Goal: Task Accomplishment & Management: Manage account settings

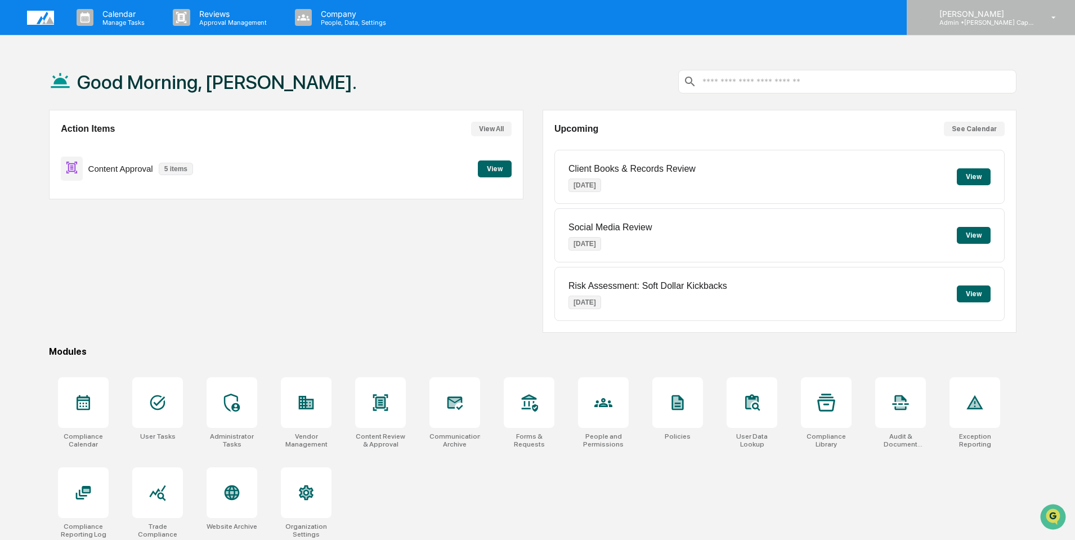
click at [990, 22] on p "Admin • [PERSON_NAME] Capital Management" at bounding box center [982, 23] width 105 height 8
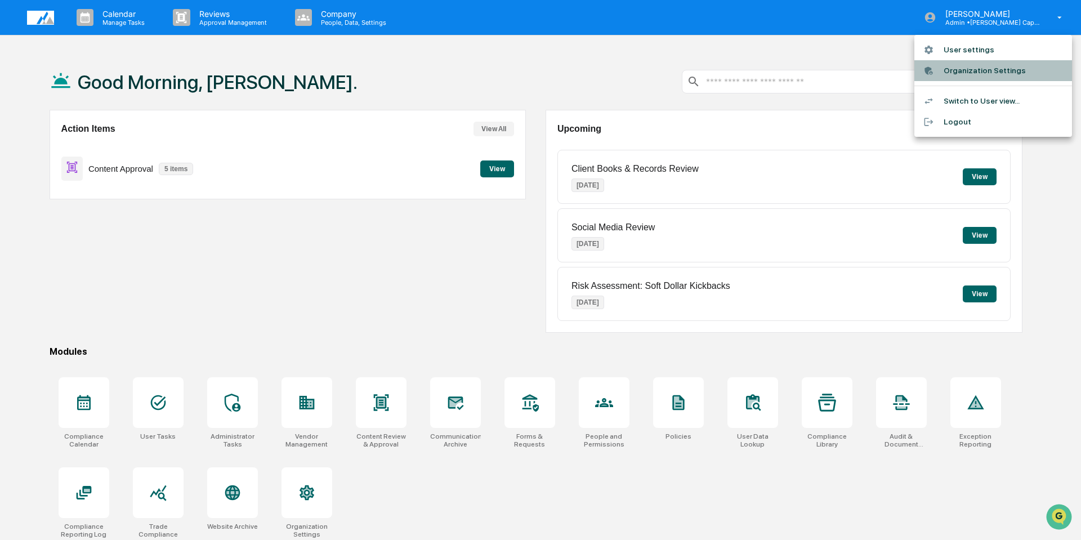
click at [972, 73] on li "Organization Settings" at bounding box center [993, 70] width 158 height 21
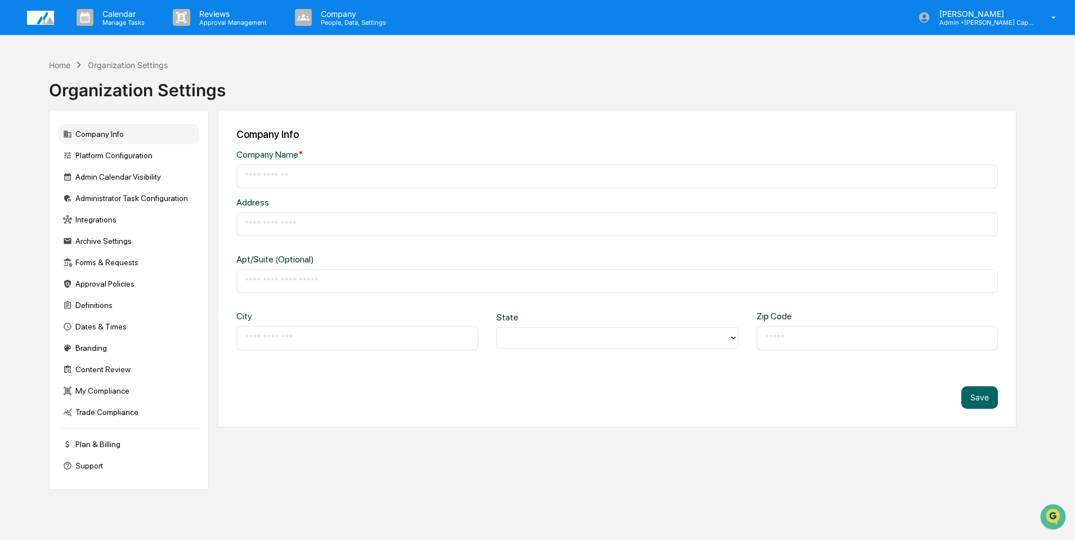
type input "**********"
type input "*********"
type input "****"
type input "*****"
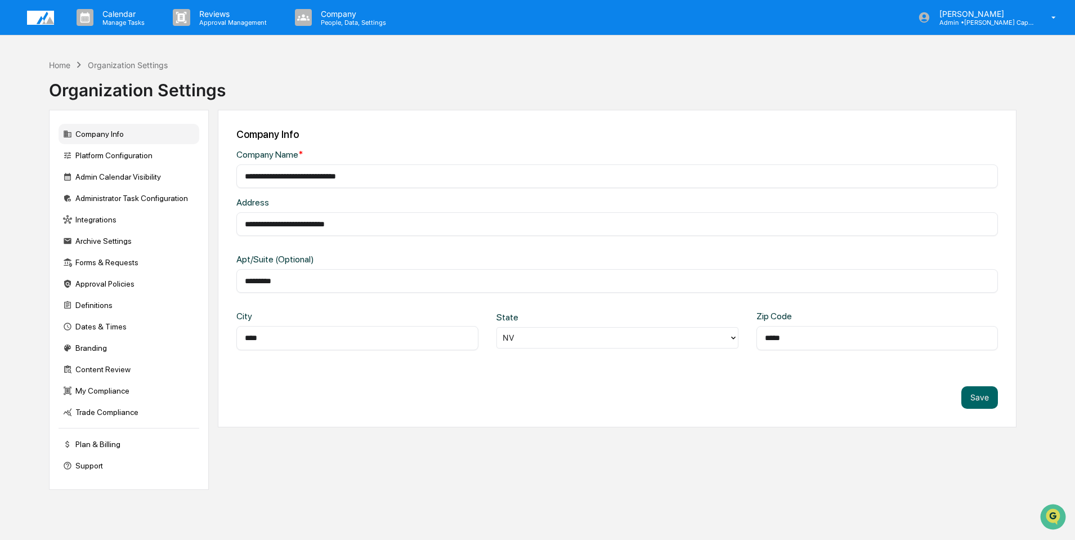
click at [98, 142] on div "Company Info" at bounding box center [129, 134] width 141 height 20
click at [98, 135] on div "Company Info" at bounding box center [129, 134] width 141 height 20
click at [90, 155] on div "Platform Configuration" at bounding box center [129, 155] width 141 height 20
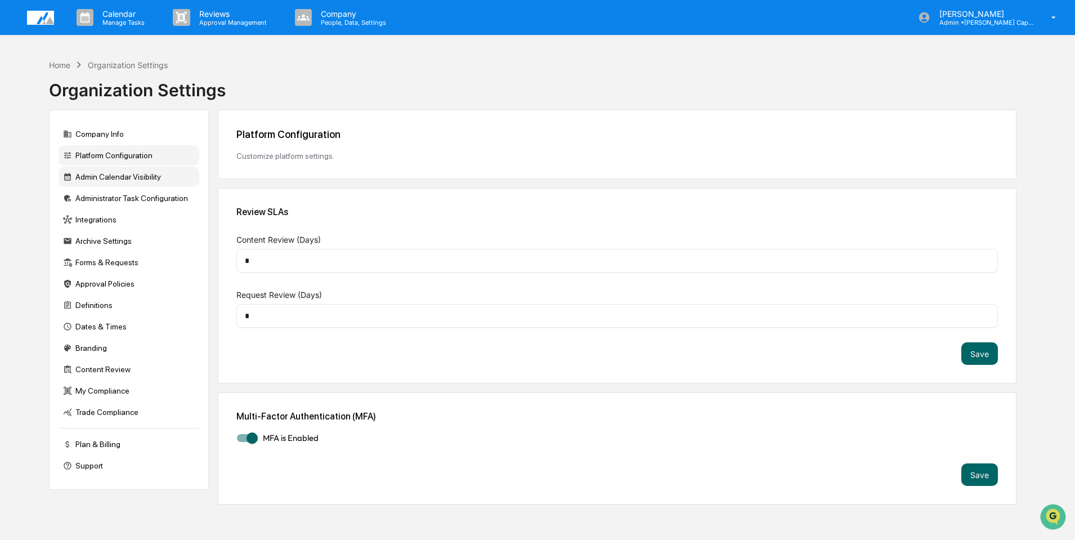
click at [102, 182] on div "Admin Calendar Visibility" at bounding box center [129, 177] width 141 height 20
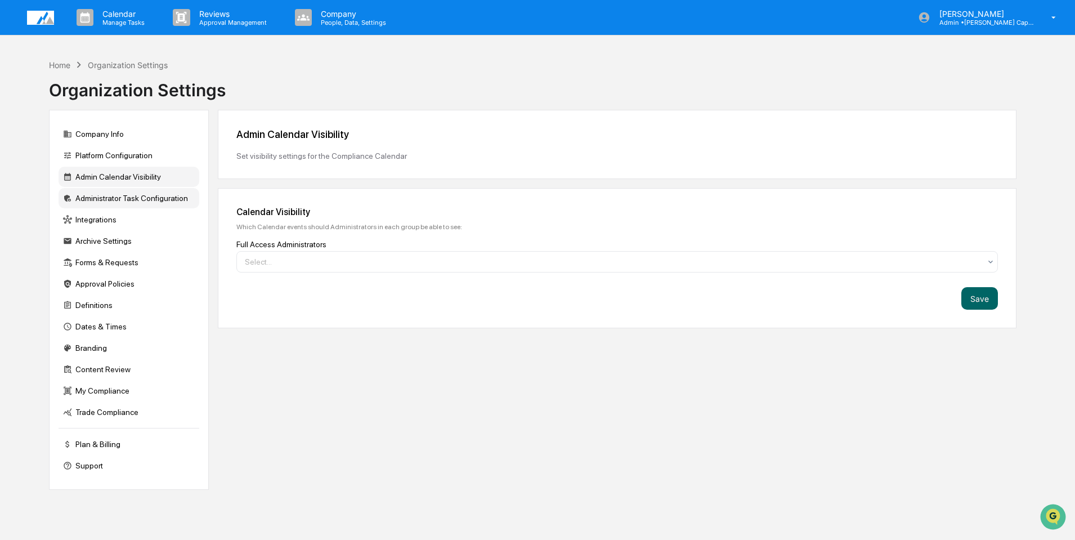
click at [107, 201] on div "Administrator Task Configuration" at bounding box center [129, 198] width 141 height 20
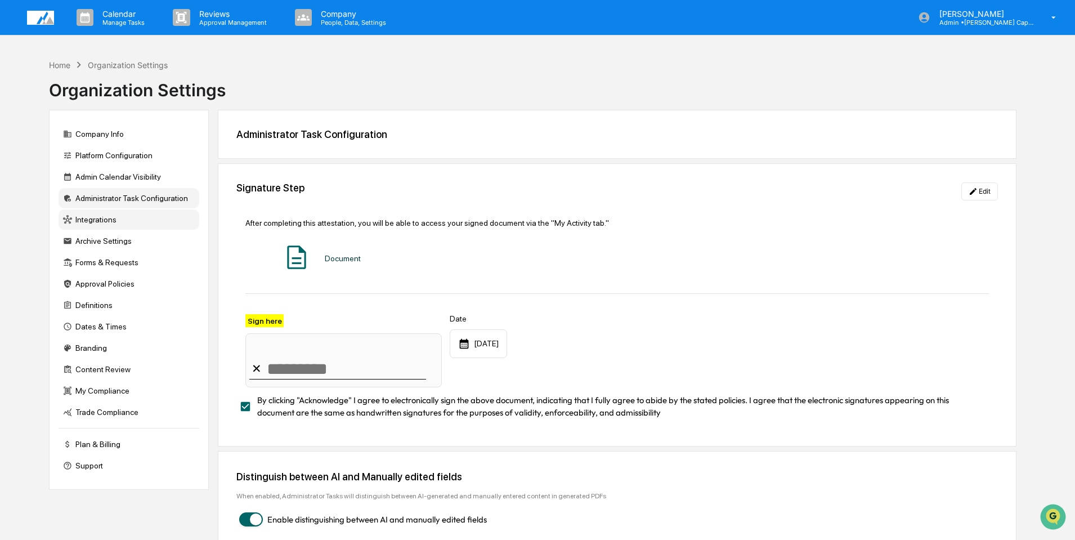
click at [100, 221] on div "Integrations" at bounding box center [129, 219] width 141 height 20
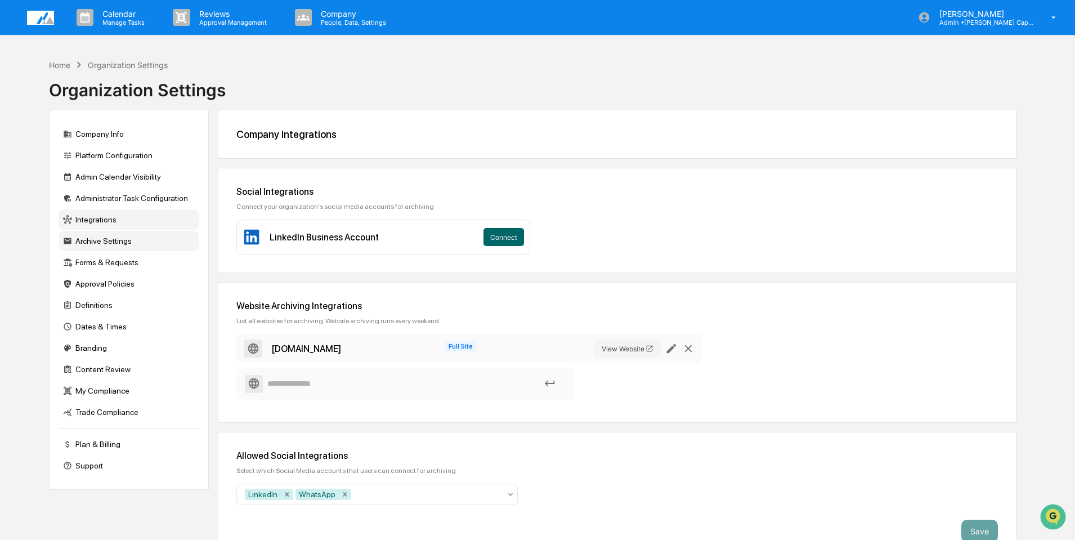
click at [101, 241] on div "Archive Settings" at bounding box center [129, 241] width 141 height 20
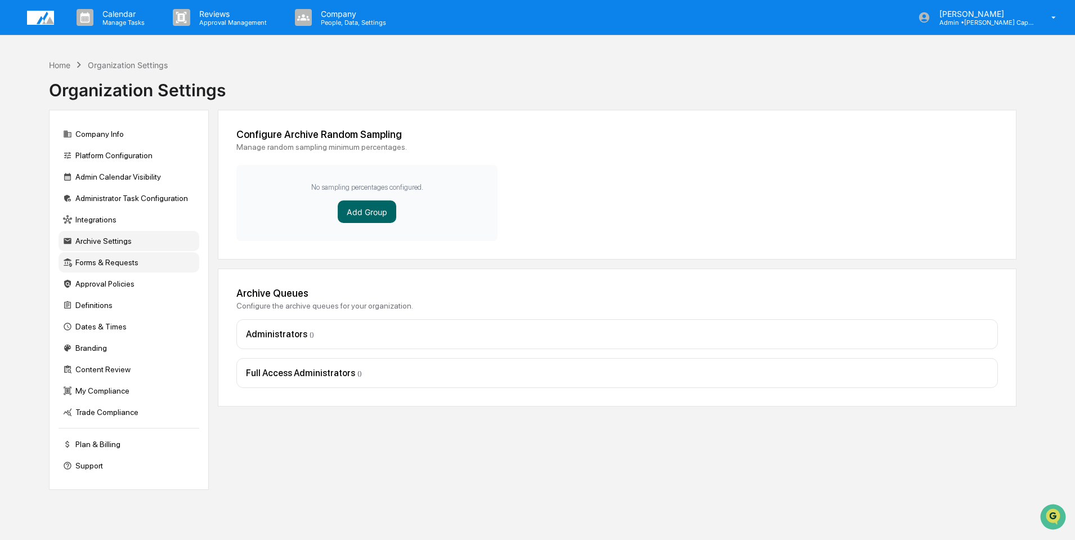
click at [105, 267] on div "Forms & Requests" at bounding box center [129, 262] width 141 height 20
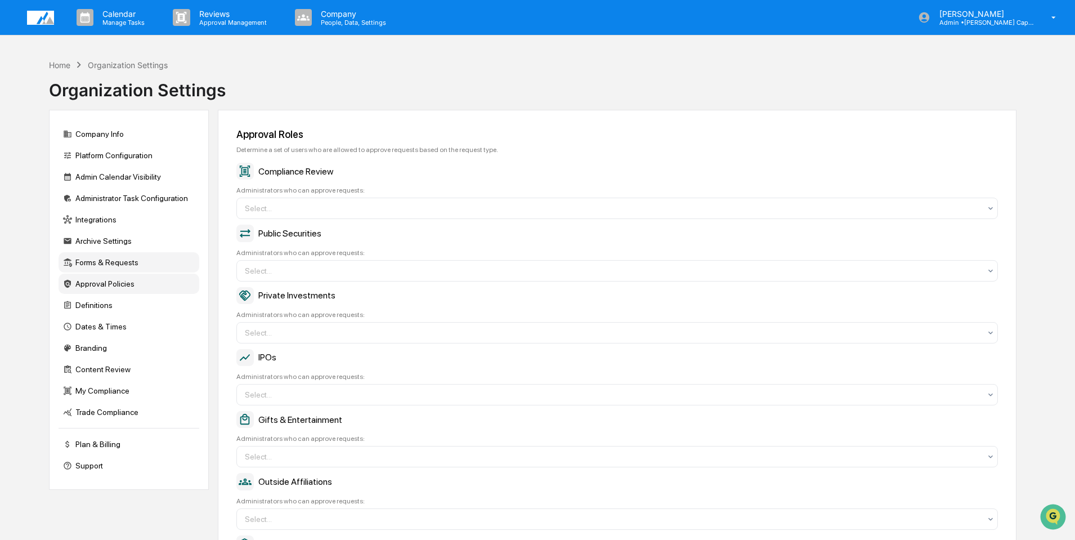
click at [104, 284] on div "Approval Policies" at bounding box center [129, 284] width 141 height 20
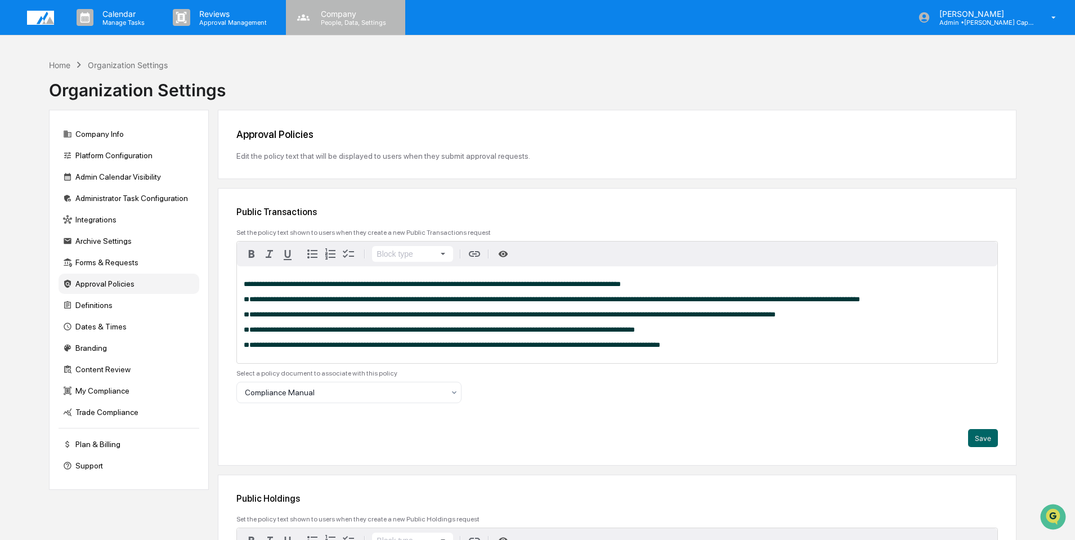
click at [350, 17] on p "Company" at bounding box center [352, 14] width 80 height 10
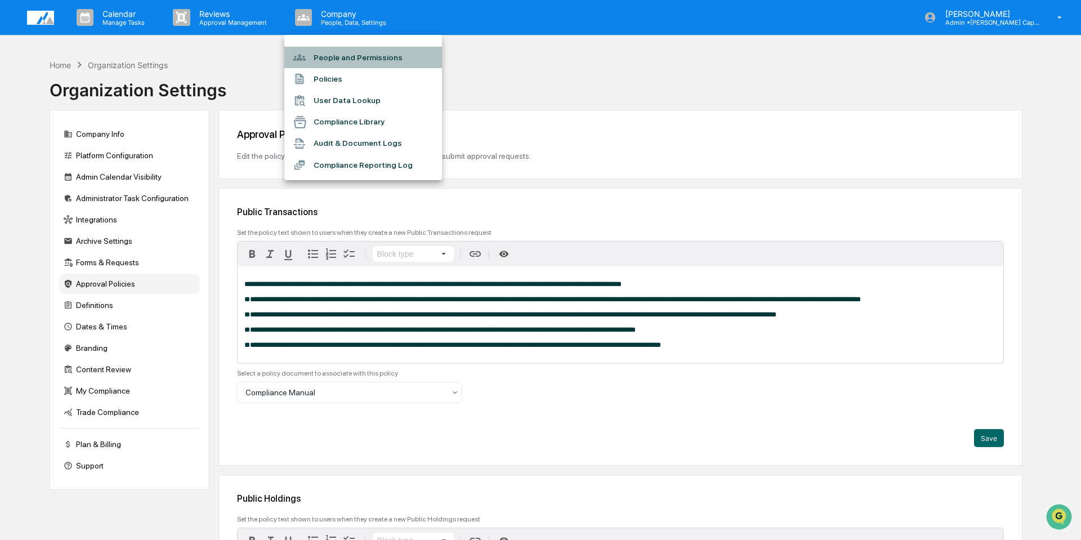
click at [355, 56] on li "People and Permissions" at bounding box center [363, 57] width 158 height 21
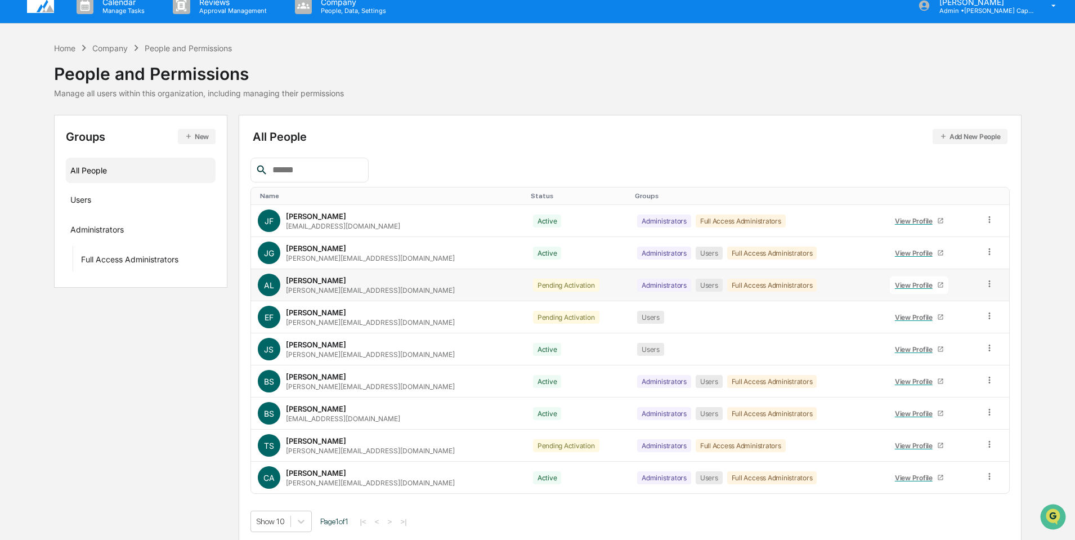
scroll to position [16, 0]
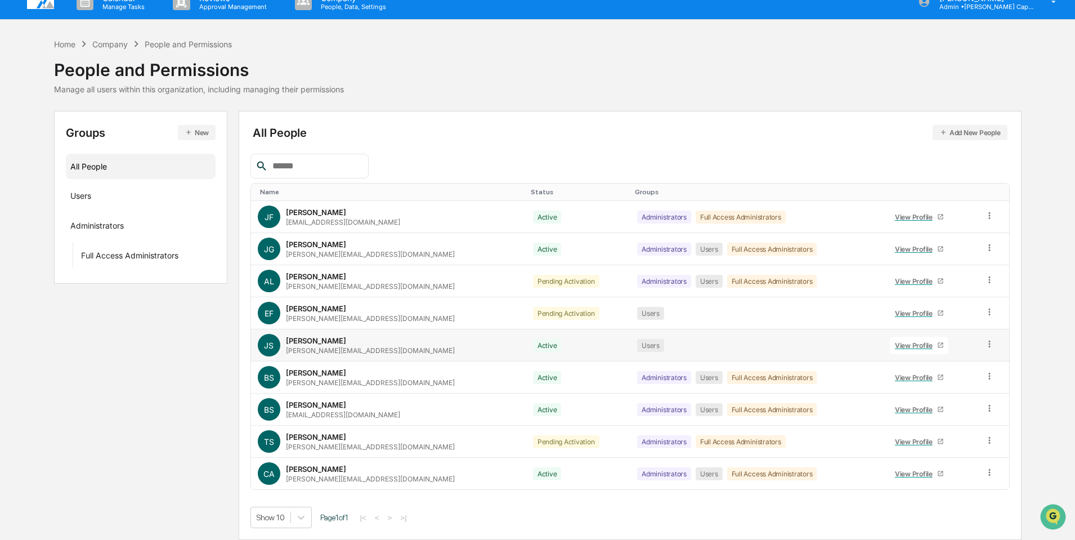
click at [908, 344] on div "View Profile" at bounding box center [916, 345] width 42 height 8
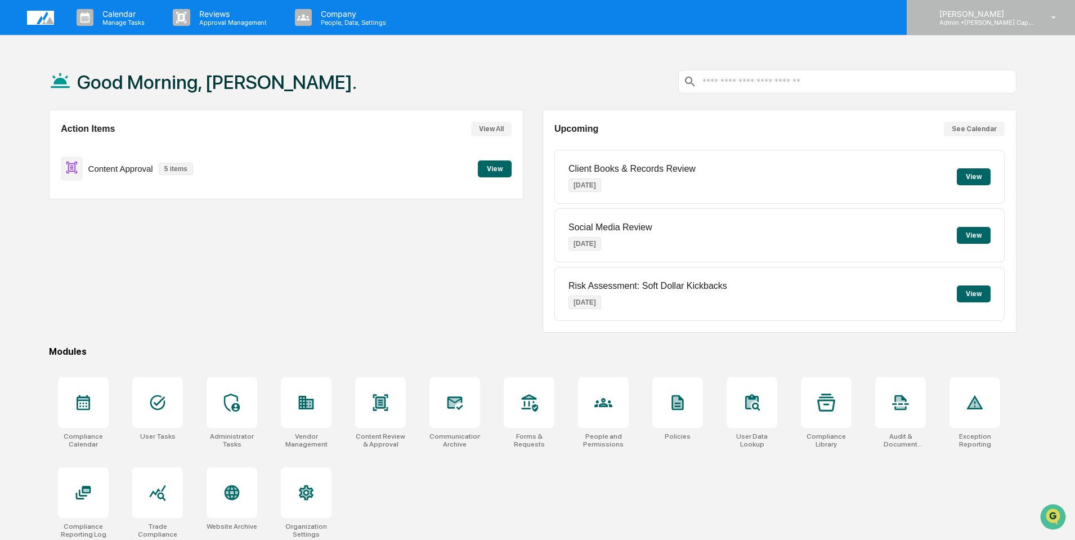
click at [981, 19] on p "Admin • [PERSON_NAME] Capital Management" at bounding box center [982, 23] width 105 height 8
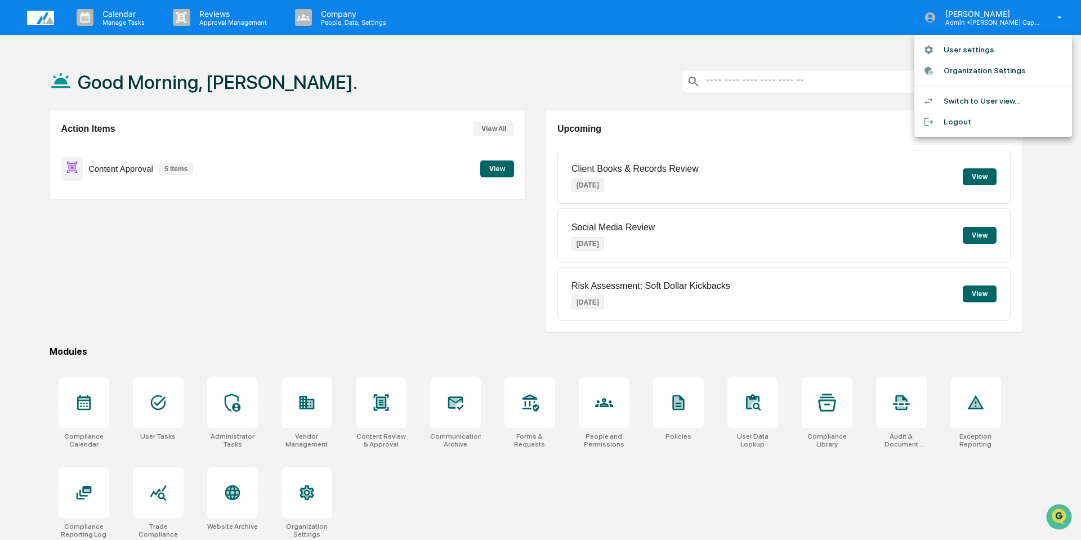
click at [976, 48] on li "User settings" at bounding box center [993, 49] width 158 height 21
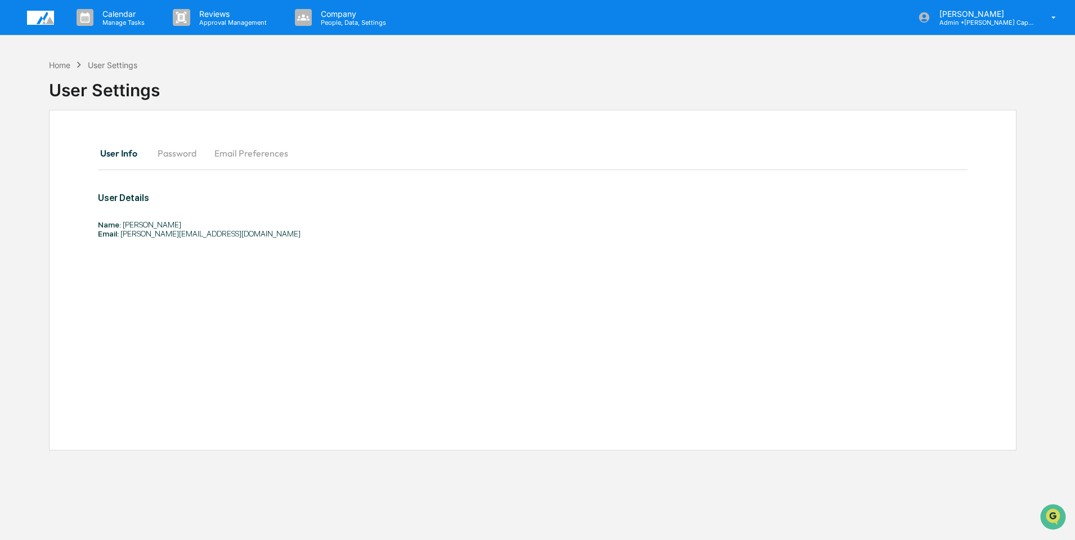
click at [43, 19] on img at bounding box center [40, 18] width 27 height 14
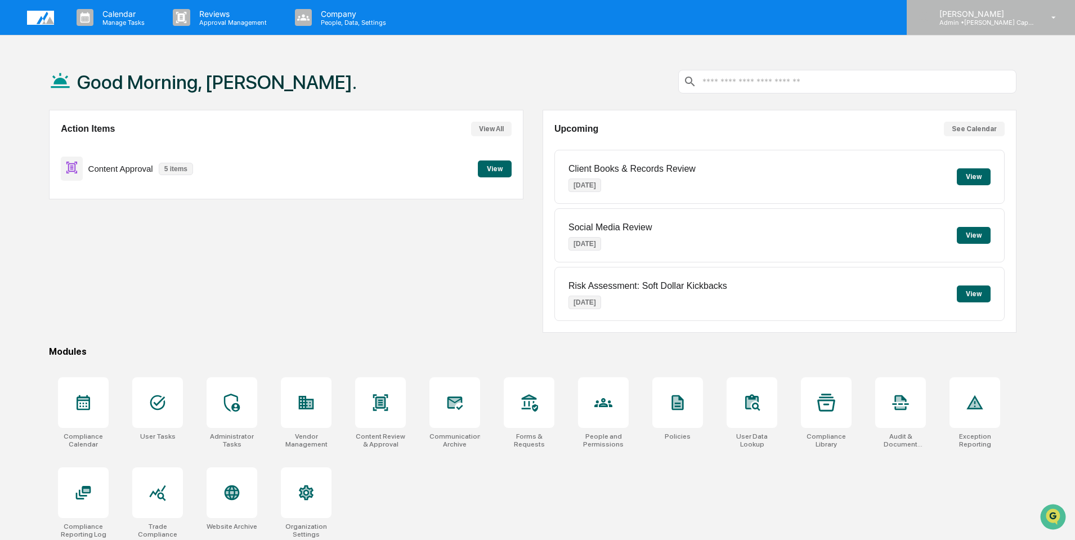
click at [951, 20] on p "Admin • [PERSON_NAME] Capital Management" at bounding box center [982, 23] width 105 height 8
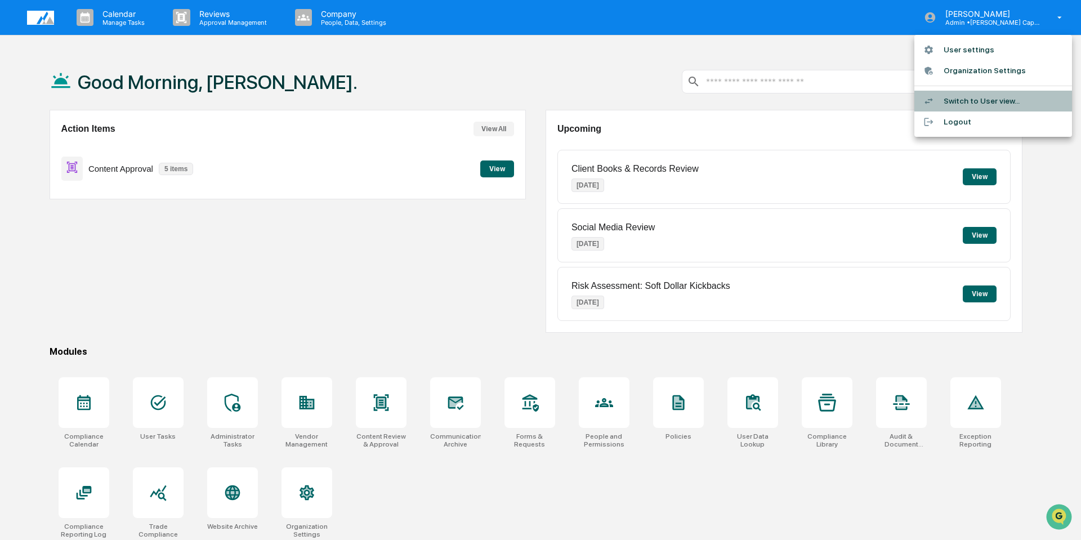
click at [955, 97] on li "Switch to User view..." at bounding box center [993, 101] width 158 height 21
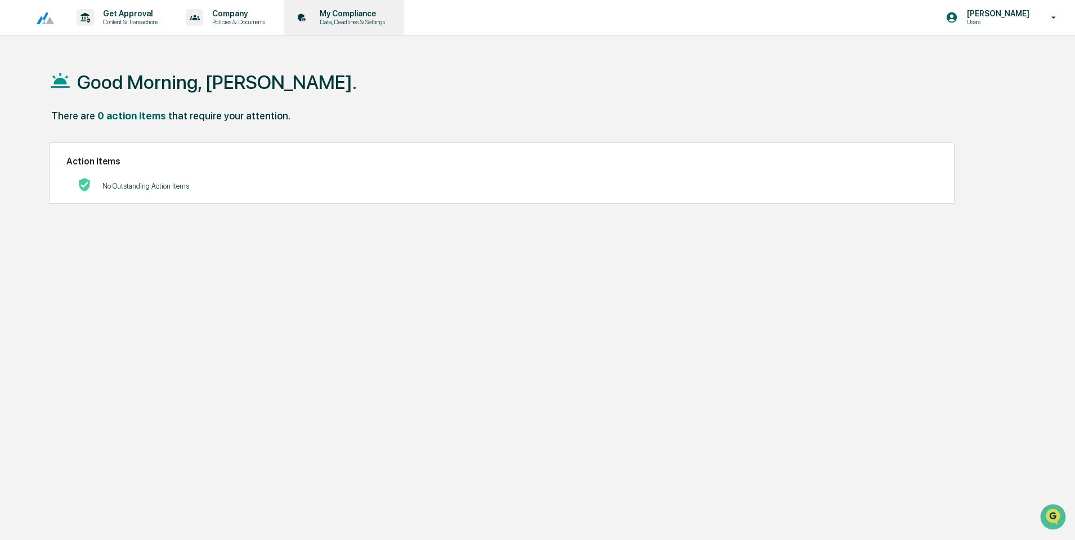
click at [337, 17] on p "My Compliance" at bounding box center [351, 13] width 80 height 9
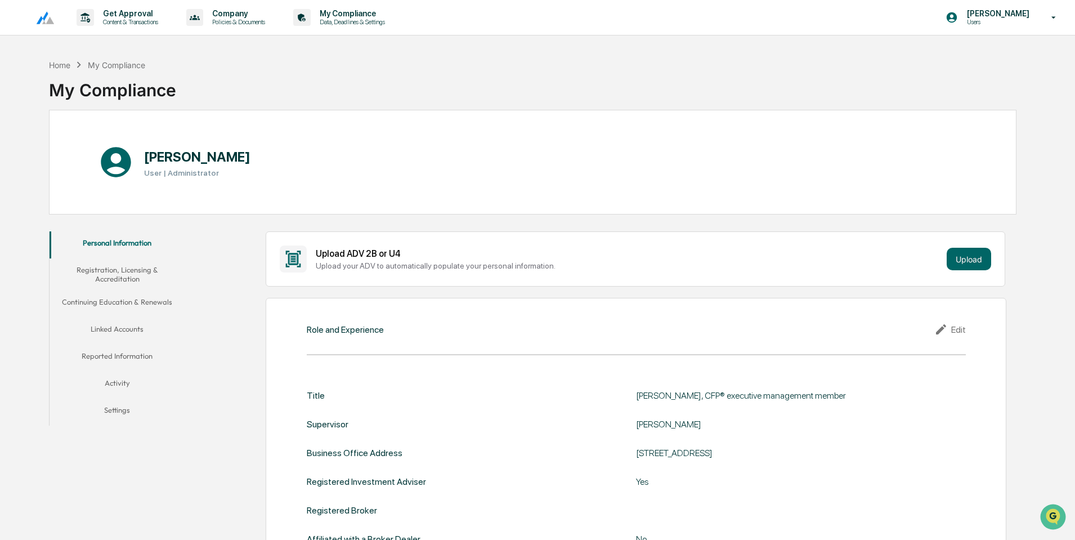
click at [988, 8] on div "Jason Gaunt Users" at bounding box center [1004, 17] width 141 height 35
click at [969, 53] on li "Switch to Admin view..." at bounding box center [993, 57] width 158 height 21
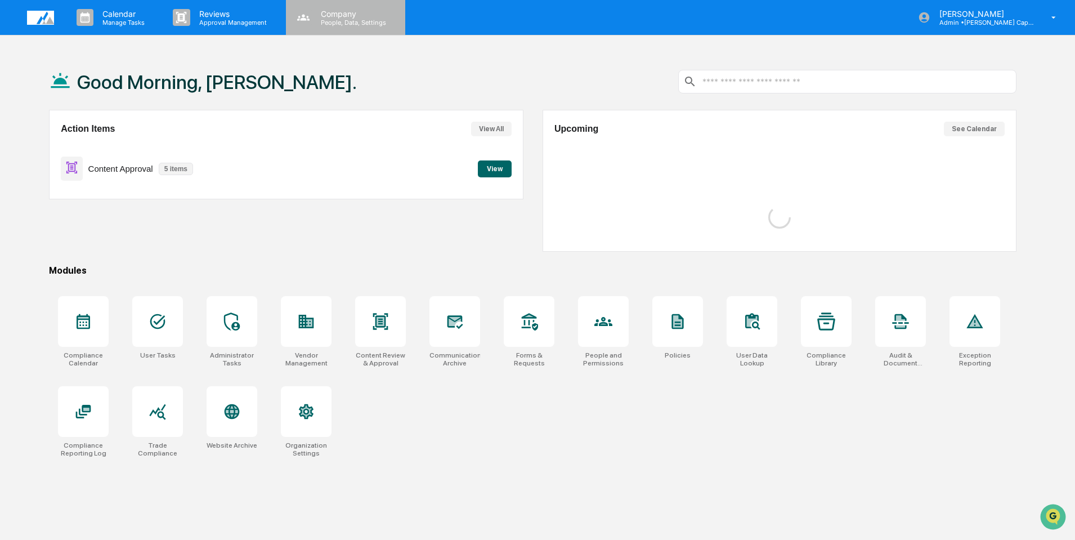
click at [342, 17] on p "Company" at bounding box center [352, 14] width 80 height 10
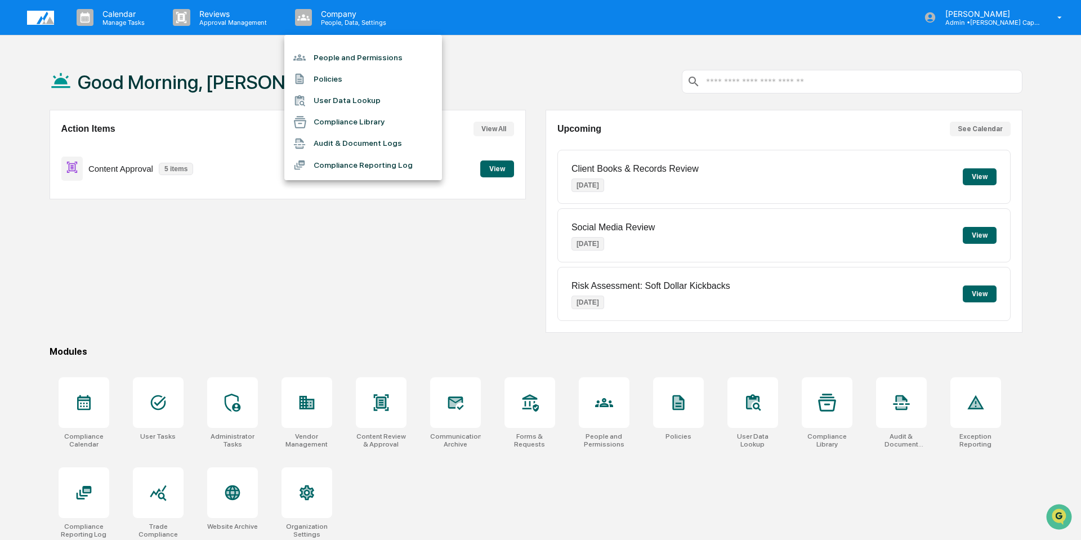
click at [349, 52] on li "People and Permissions" at bounding box center [363, 57] width 158 height 21
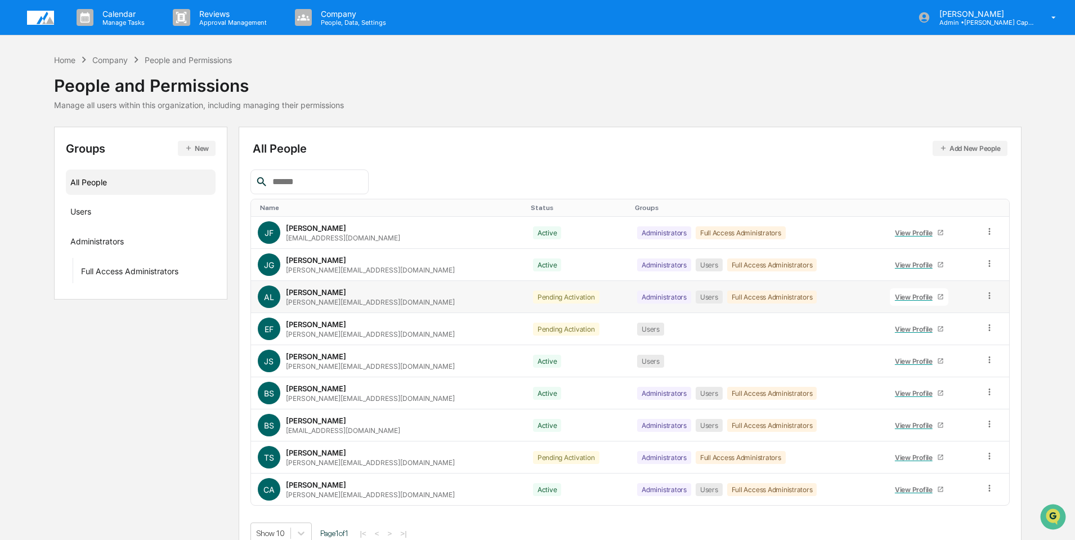
click at [985, 295] on icon at bounding box center [989, 295] width 11 height 11
click at [948, 338] on div "Change Status" at bounding box center [938, 337] width 93 height 14
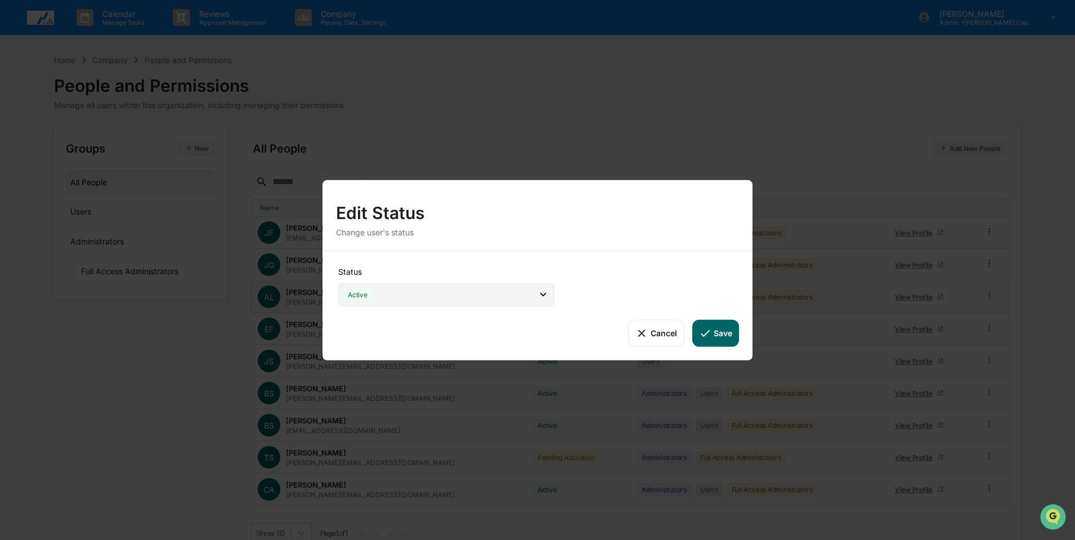
click at [542, 293] on icon at bounding box center [543, 294] width 12 height 12
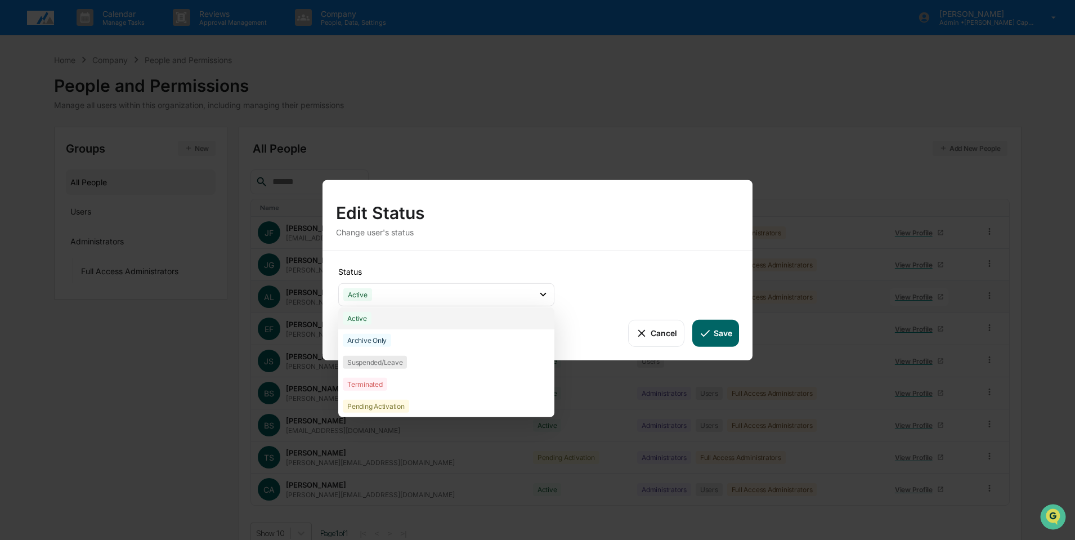
click at [424, 317] on div "Active" at bounding box center [446, 318] width 216 height 22
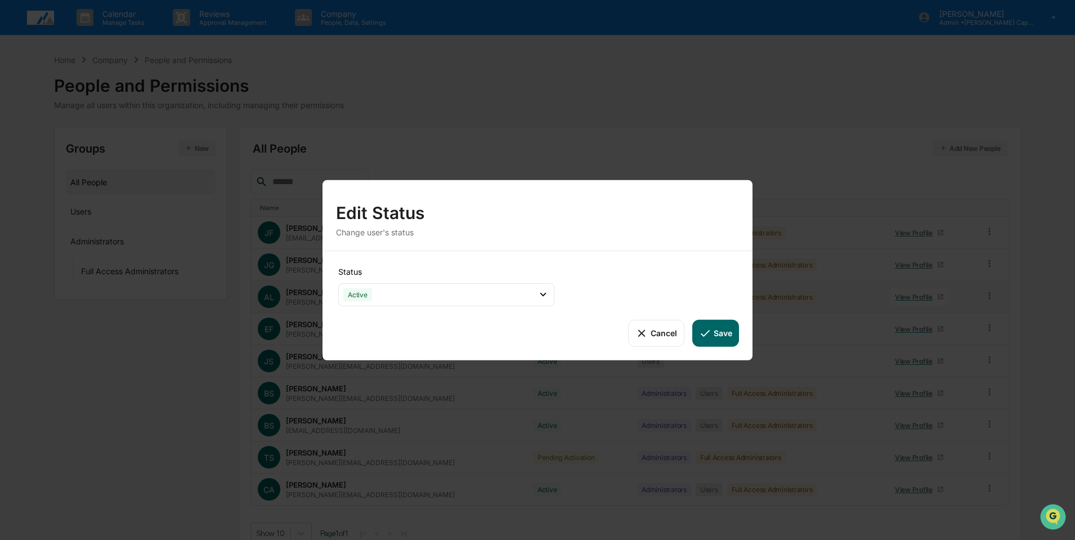
click at [723, 335] on button "Save" at bounding box center [715, 332] width 47 height 27
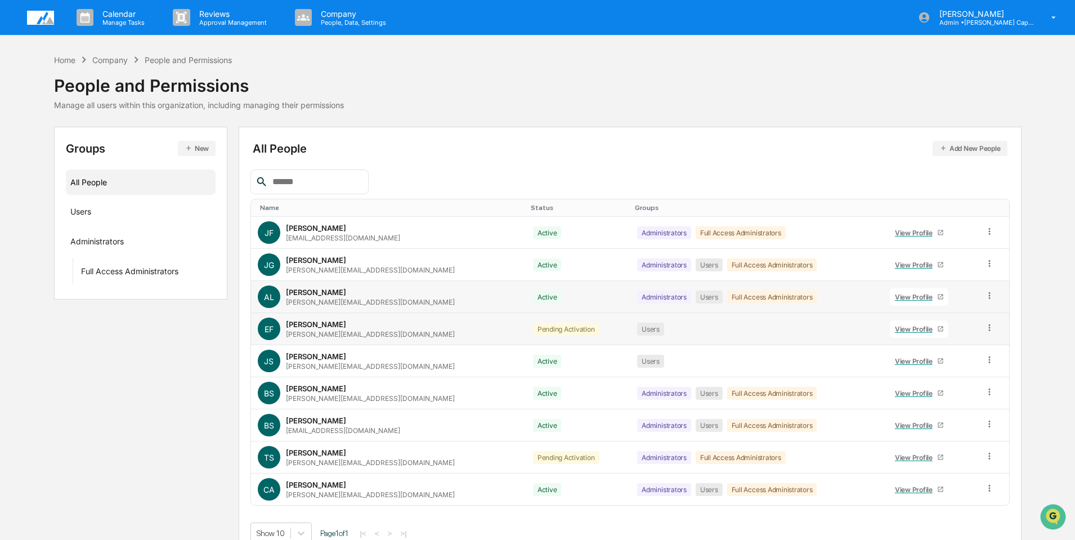
click at [986, 326] on icon at bounding box center [989, 327] width 11 height 11
click at [956, 347] on div "Groups & Permissions" at bounding box center [938, 346] width 93 height 14
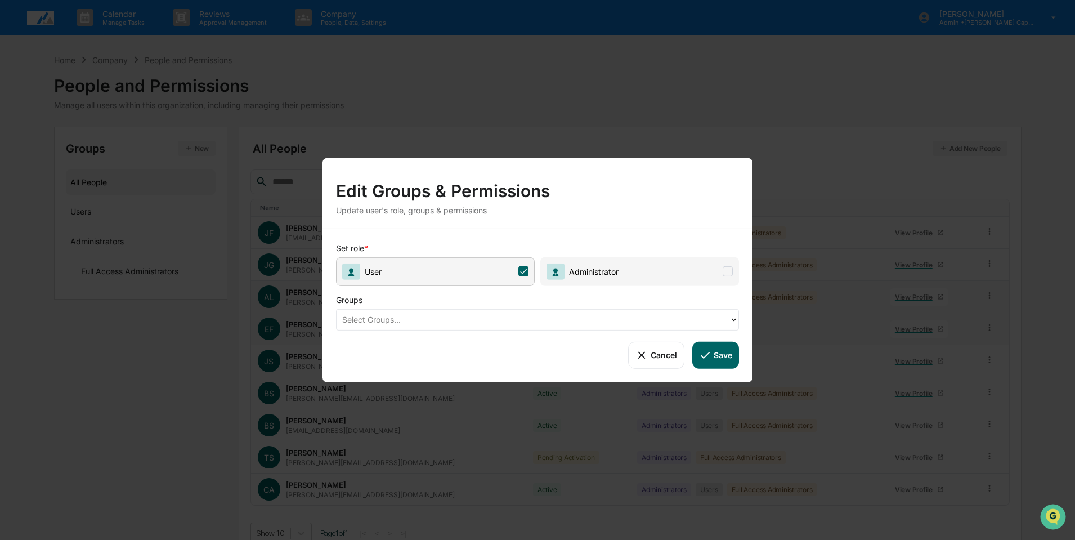
click at [663, 356] on button "Cancel" at bounding box center [656, 354] width 56 height 27
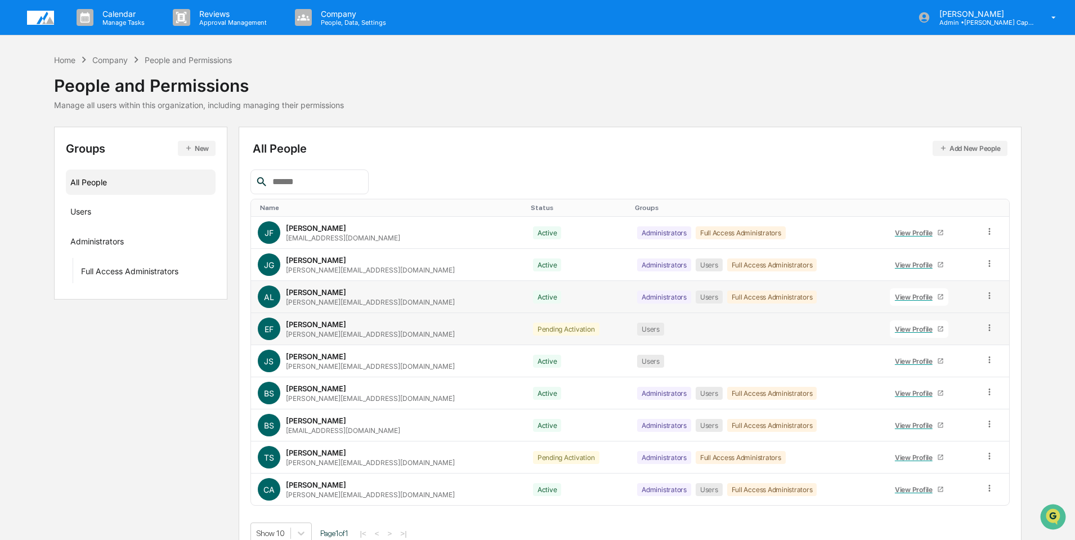
click at [984, 325] on icon at bounding box center [989, 327] width 11 height 11
click at [935, 369] on div "Change Status" at bounding box center [938, 369] width 93 height 14
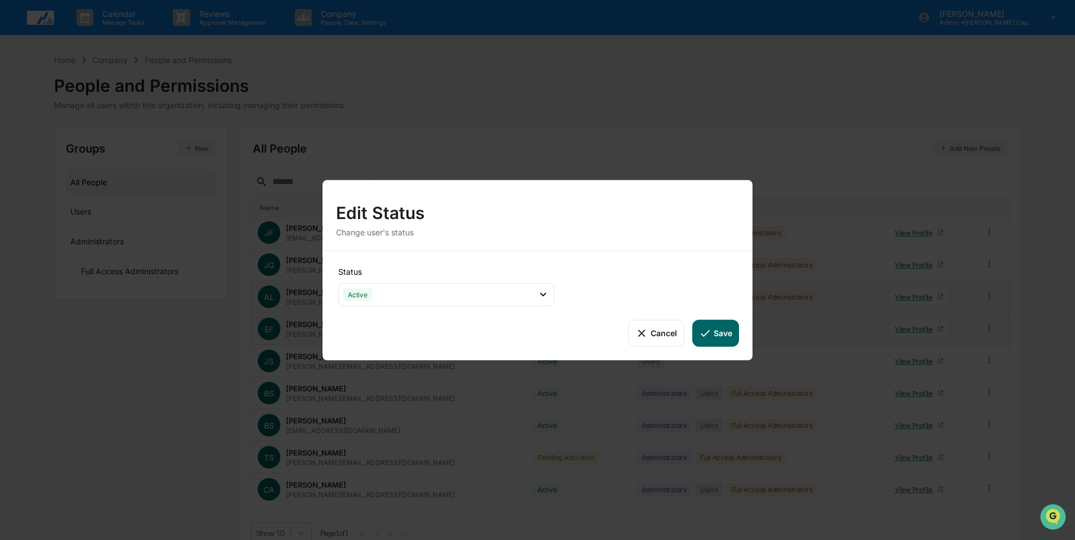
click at [706, 328] on icon at bounding box center [705, 332] width 12 height 12
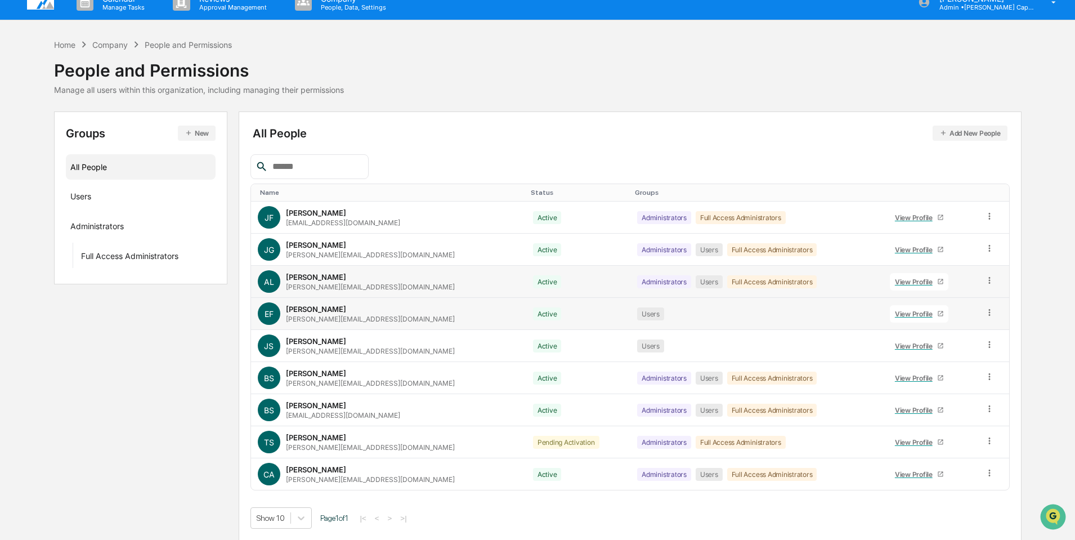
scroll to position [16, 0]
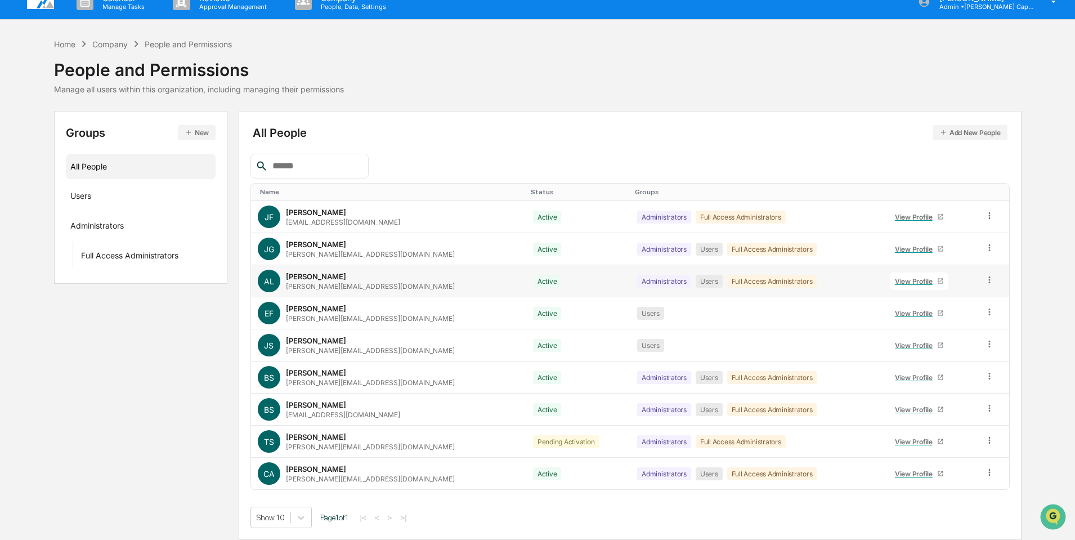
click at [987, 279] on icon at bounding box center [989, 280] width 11 height 11
click at [947, 318] on div "Change Status" at bounding box center [938, 321] width 93 height 14
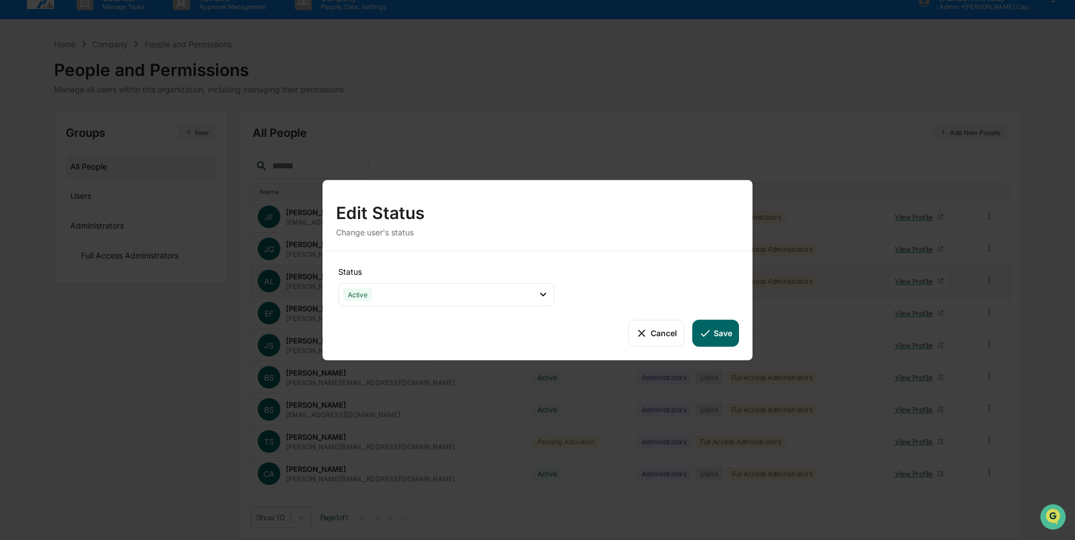
click at [657, 333] on button "Cancel" at bounding box center [656, 332] width 56 height 27
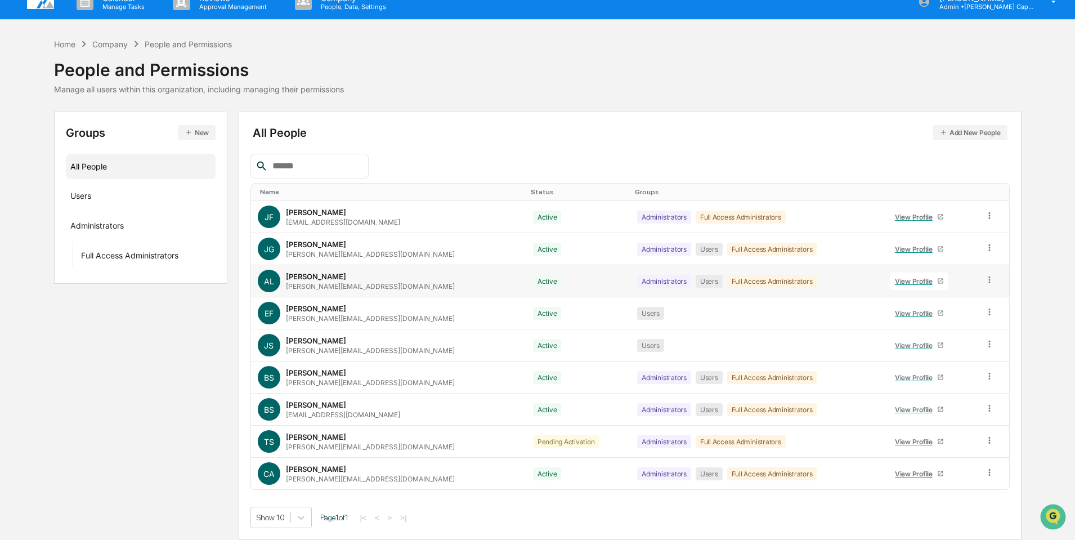
click at [908, 280] on div "View Profile" at bounding box center [916, 281] width 42 height 8
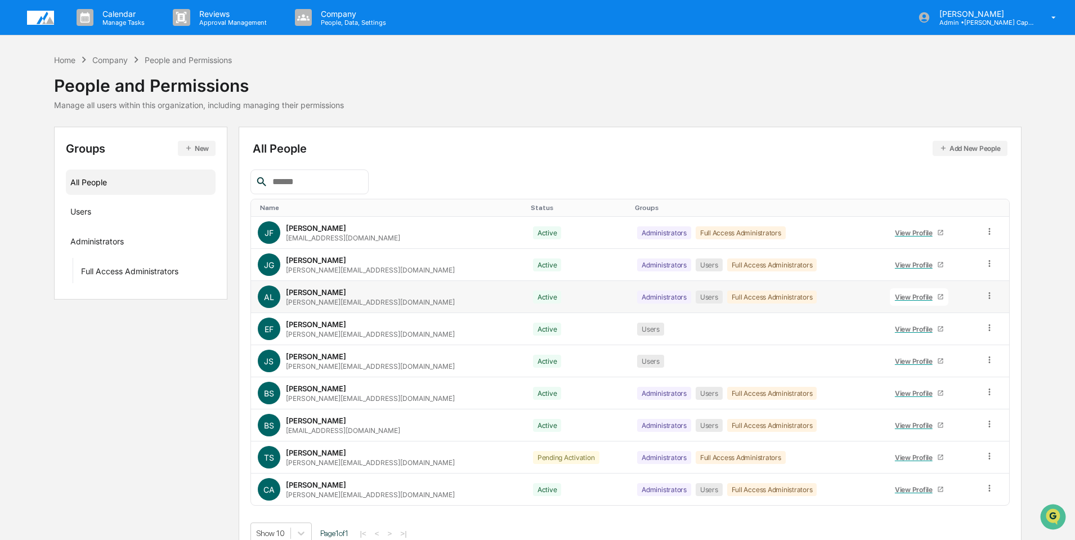
click at [989, 295] on icon at bounding box center [990, 295] width 2 height 7
click at [912, 308] on div "Groups & Permissions" at bounding box center [938, 314] width 93 height 14
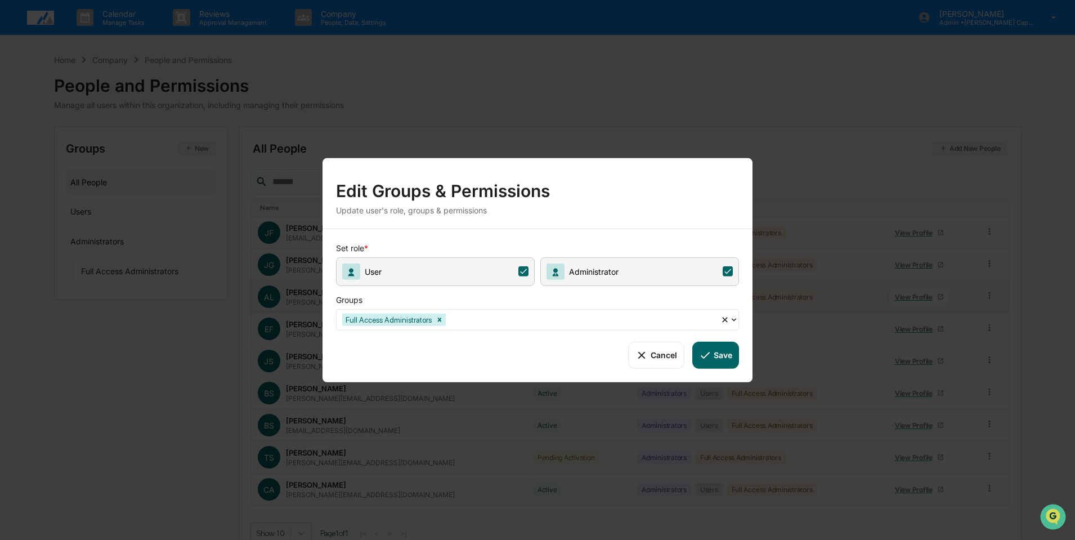
click at [628, 272] on span "Administrator" at bounding box center [639, 271] width 199 height 29
click at [731, 270] on icon at bounding box center [728, 271] width 10 height 10
click at [451, 321] on div at bounding box center [533, 319] width 382 height 13
click at [723, 237] on div "Set role * User Administrator Groups Use Up and Down to choose options, press E…" at bounding box center [537, 304] width 430 height 153
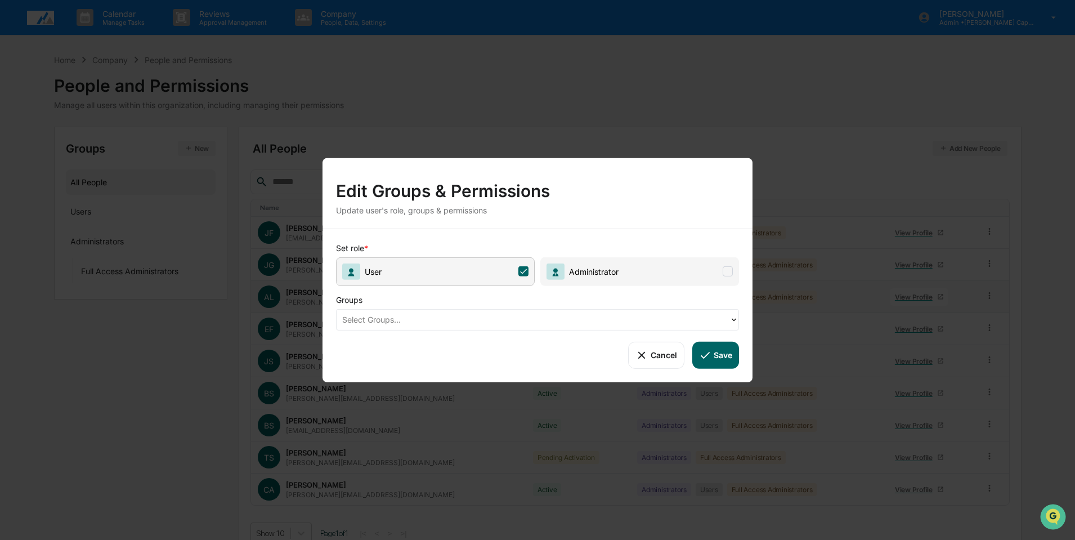
click at [709, 357] on icon at bounding box center [705, 354] width 12 height 12
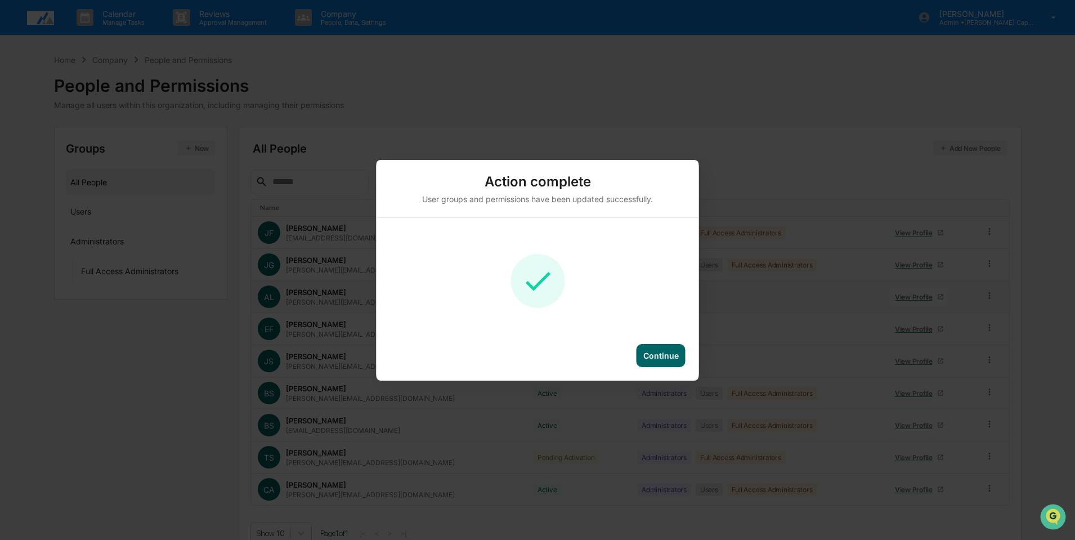
click at [664, 356] on div "Continue" at bounding box center [660, 356] width 35 height 10
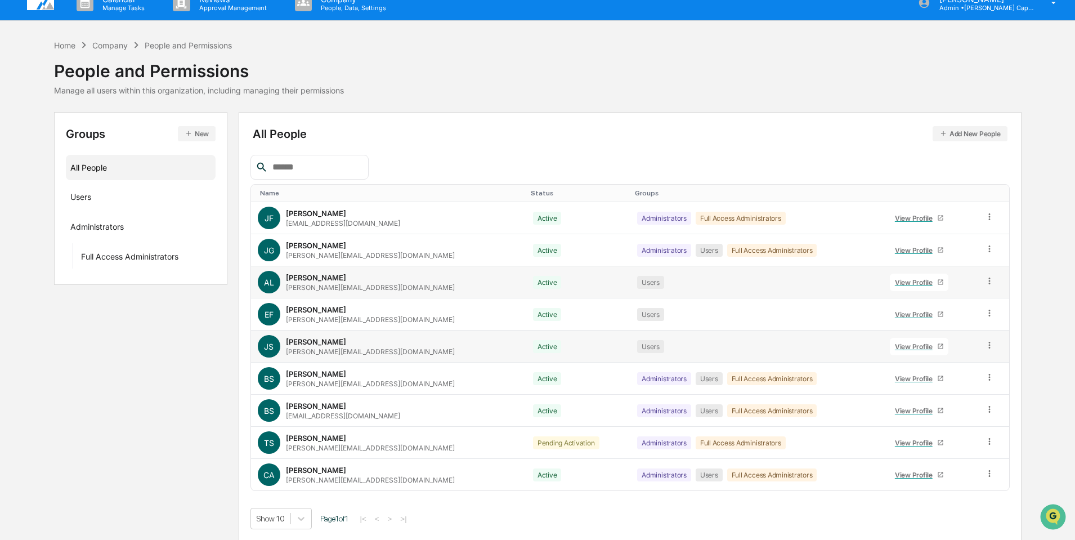
scroll to position [16, 0]
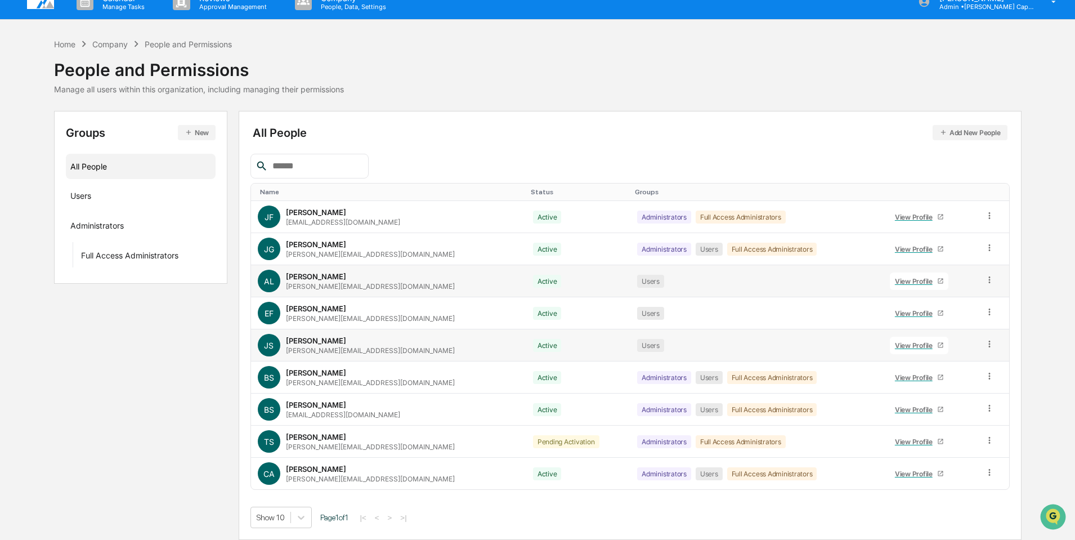
click at [989, 342] on icon at bounding box center [990, 343] width 2 height 7
click at [1028, 328] on div "Home Company People and Permissions People and Permissions Manage all users wit…" at bounding box center [537, 289] width 1075 height 502
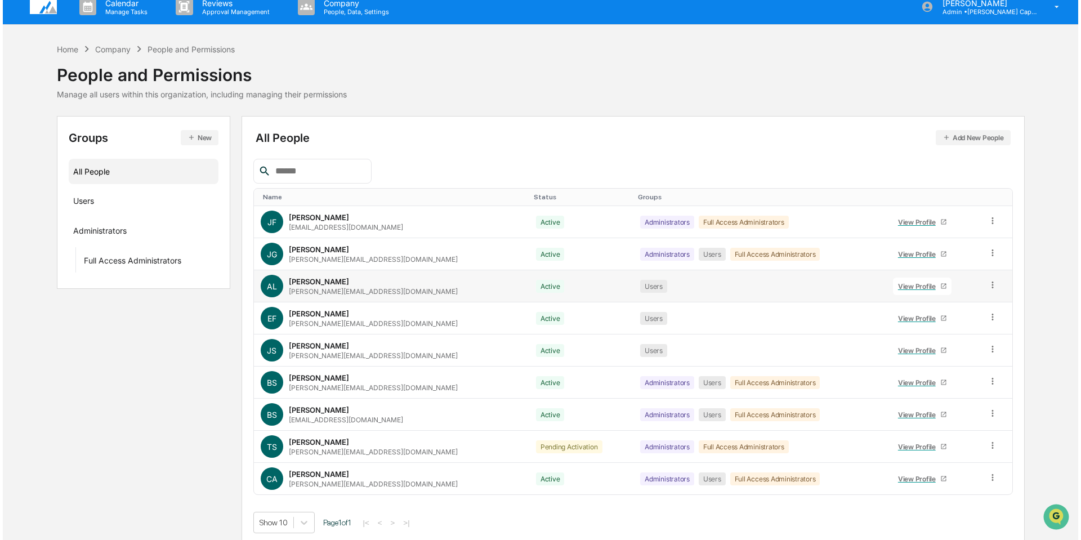
scroll to position [0, 0]
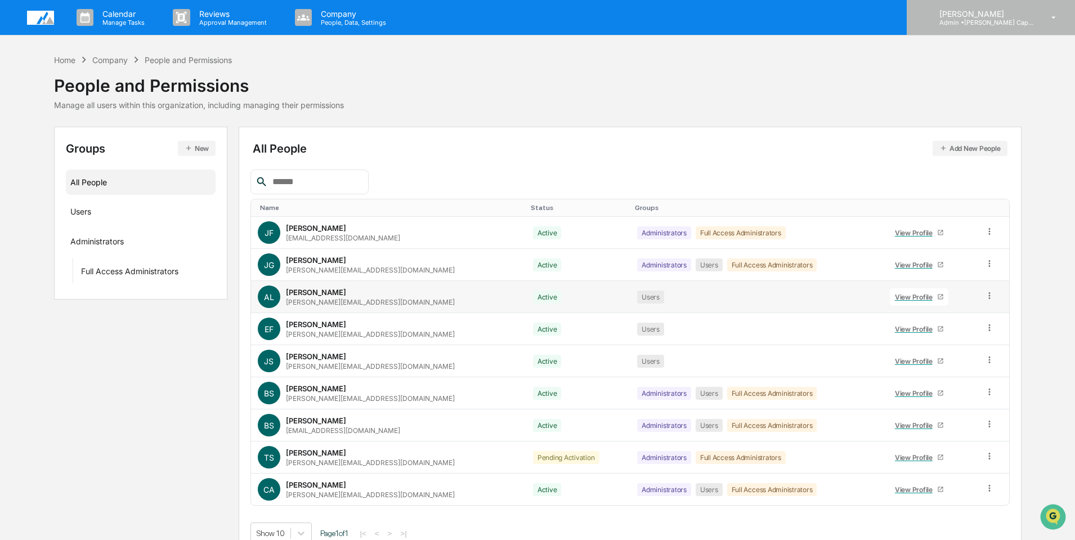
click at [1052, 18] on icon at bounding box center [1054, 17] width 20 height 11
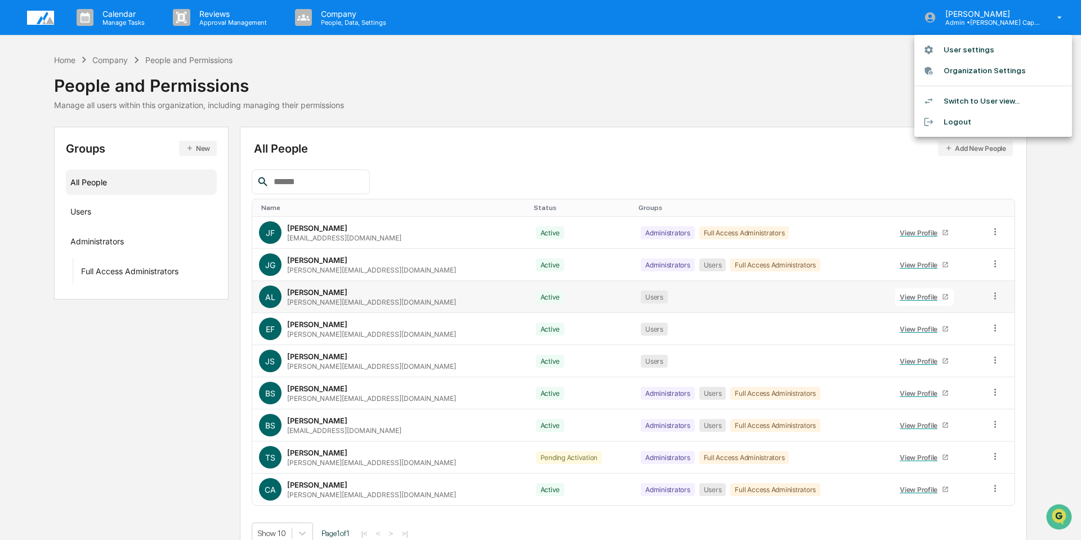
click at [965, 119] on li "Logout" at bounding box center [993, 121] width 158 height 21
